Goal: Information Seeking & Learning: Learn about a topic

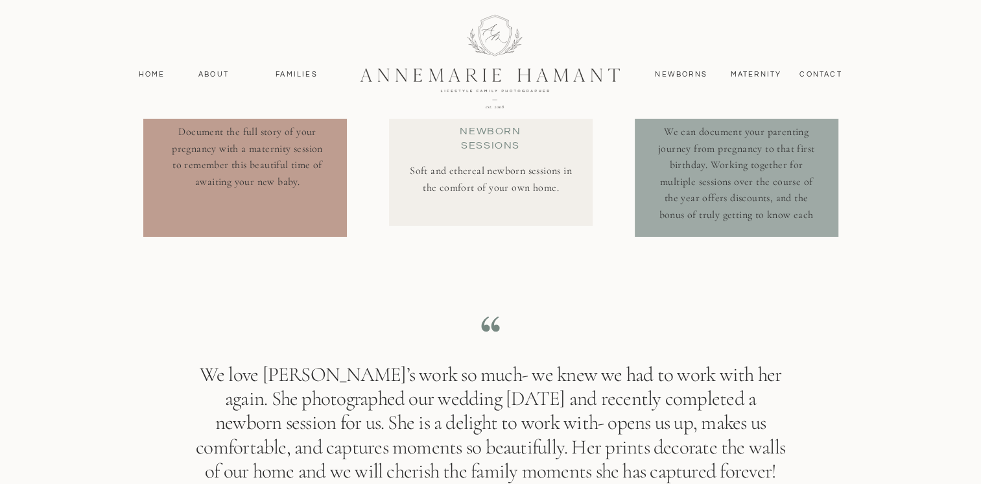
scroll to position [4733, 0]
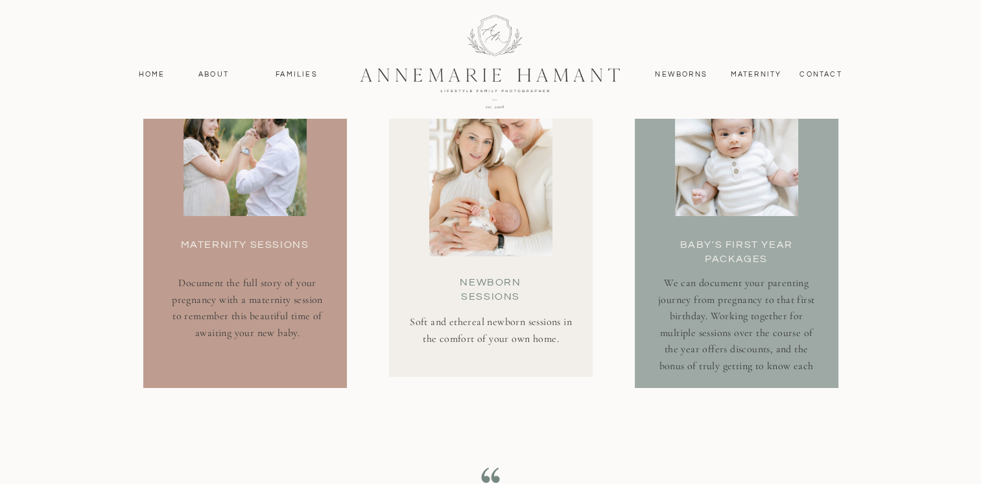
click at [760, 250] on h3 "Baby's First Year Packages" at bounding box center [736, 250] width 147 height 26
click at [738, 244] on h3 "Baby's First Year Packages" at bounding box center [736, 250] width 147 height 26
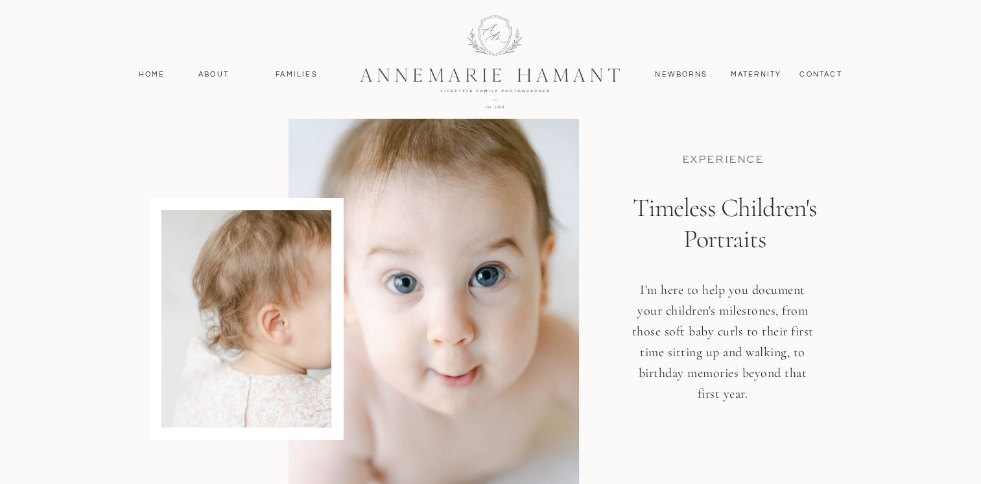
scroll to position [65, 0]
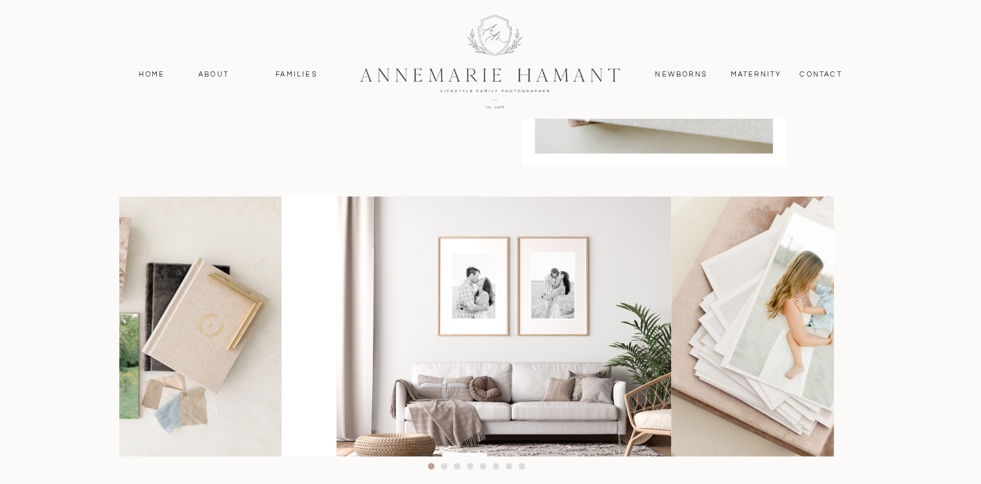
scroll to position [2982, 0]
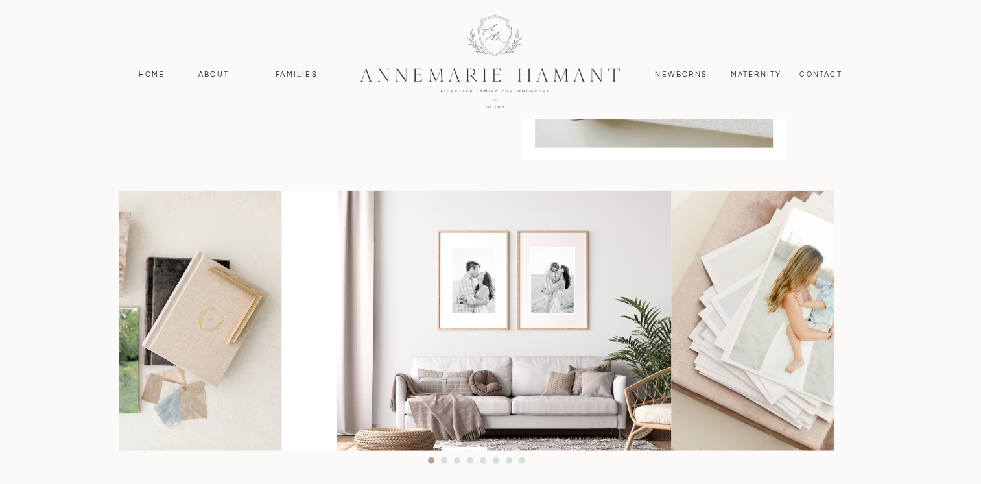
click at [145, 223] on img at bounding box center [86, 321] width 390 height 260
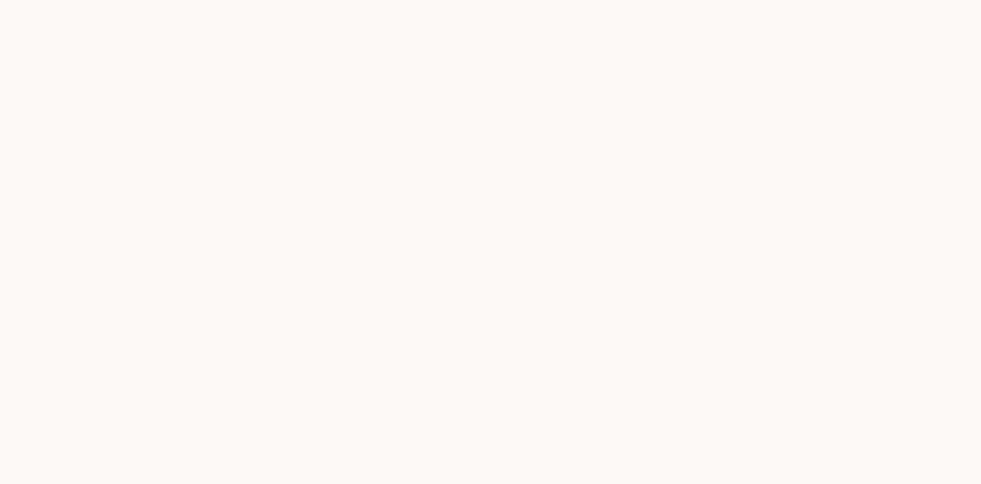
scroll to position [4474, 0]
